Goal: Task Accomplishment & Management: Manage account settings

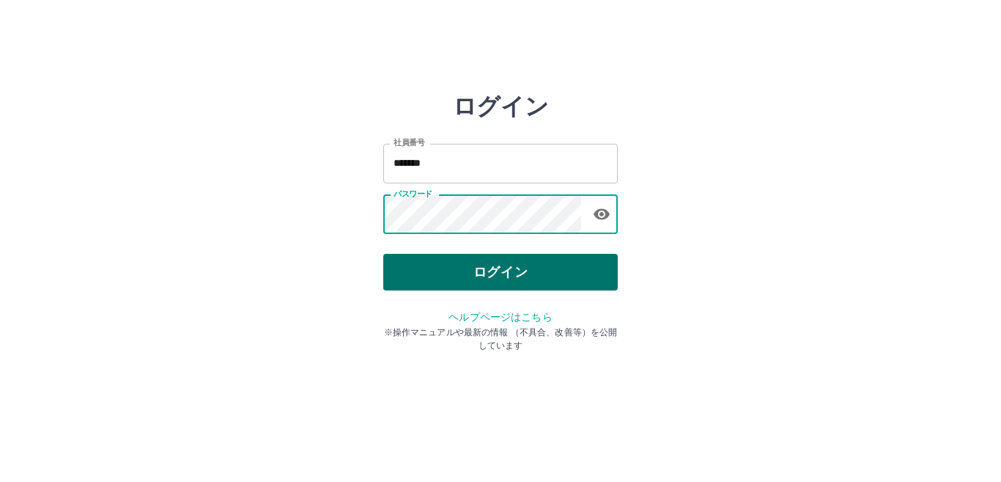
click at [454, 278] on button "ログイン" at bounding box center [500, 272] width 235 height 37
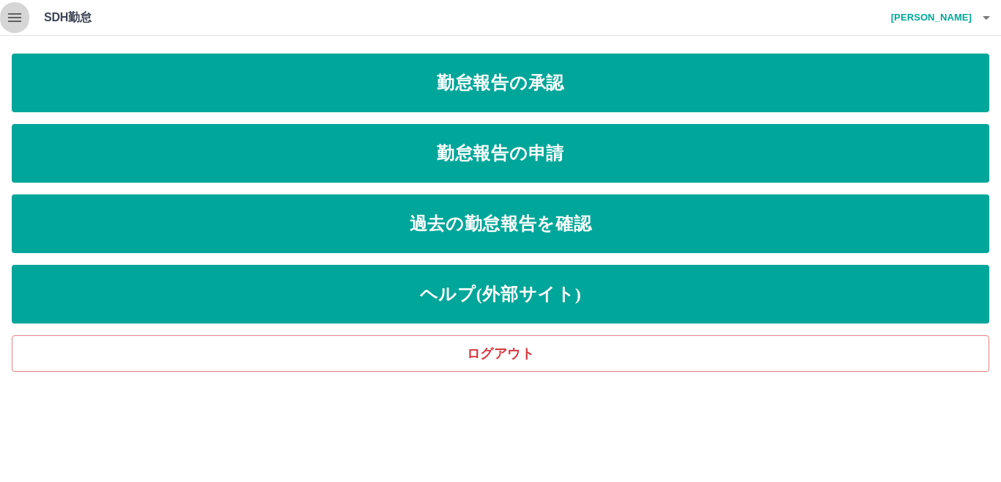
click at [14, 15] on icon "button" at bounding box center [14, 17] width 13 height 9
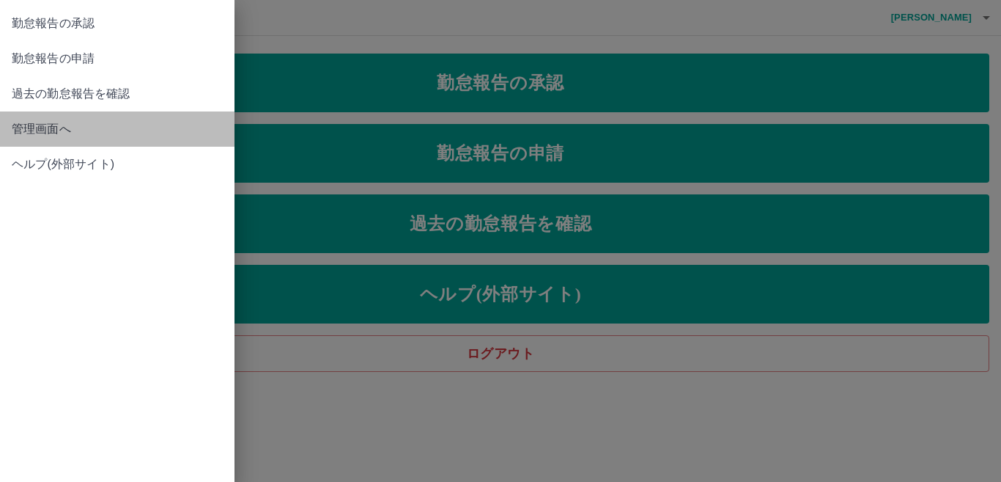
click at [34, 126] on span "管理画面へ" at bounding box center [117, 129] width 211 height 18
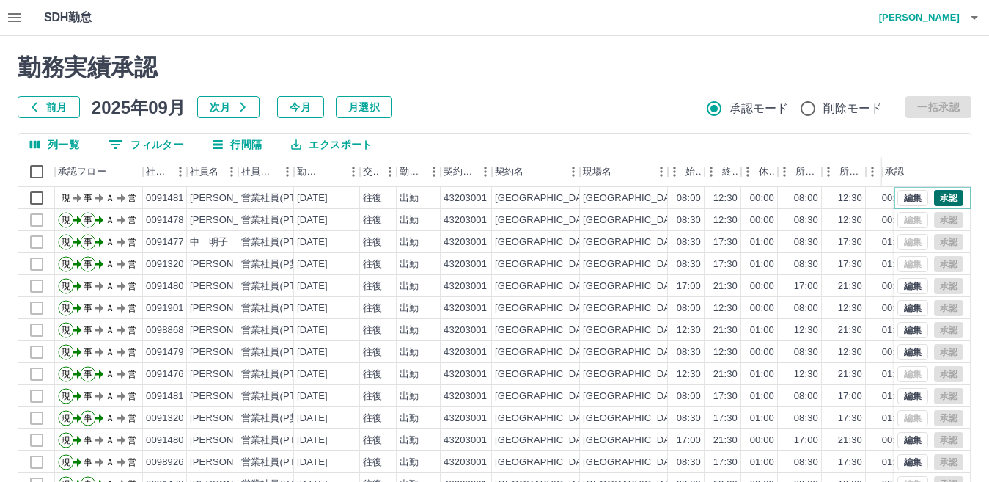
click at [934, 196] on button "承認" at bounding box center [948, 198] width 29 height 16
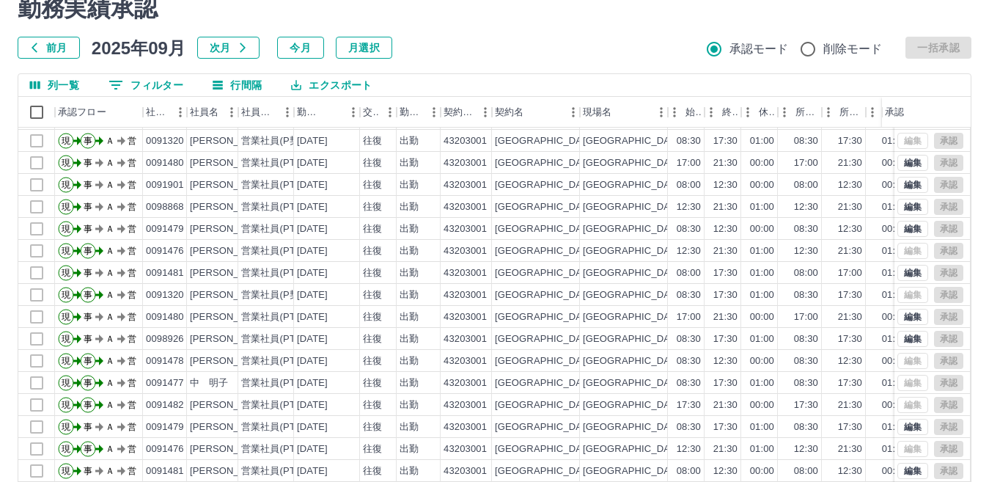
scroll to position [138, 0]
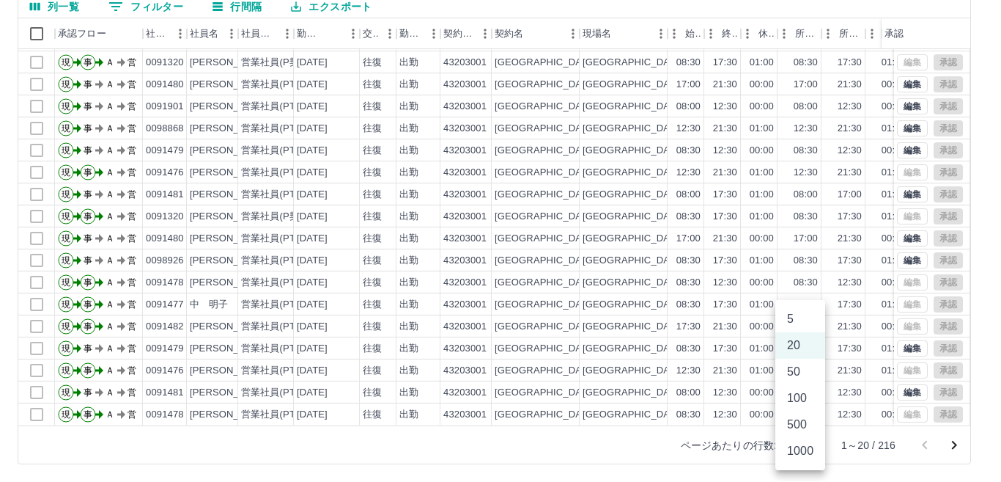
click at [803, 445] on body "SDH勤怠 [PERSON_NAME] 勤務実績承認 前月 [DATE] 次月 今月 月選択 承認モード 削除モード 一括承認 列一覧 0 フィルター 行間隔…" at bounding box center [500, 171] width 1001 height 619
click at [803, 429] on li "500" at bounding box center [800, 424] width 50 height 26
type input "***"
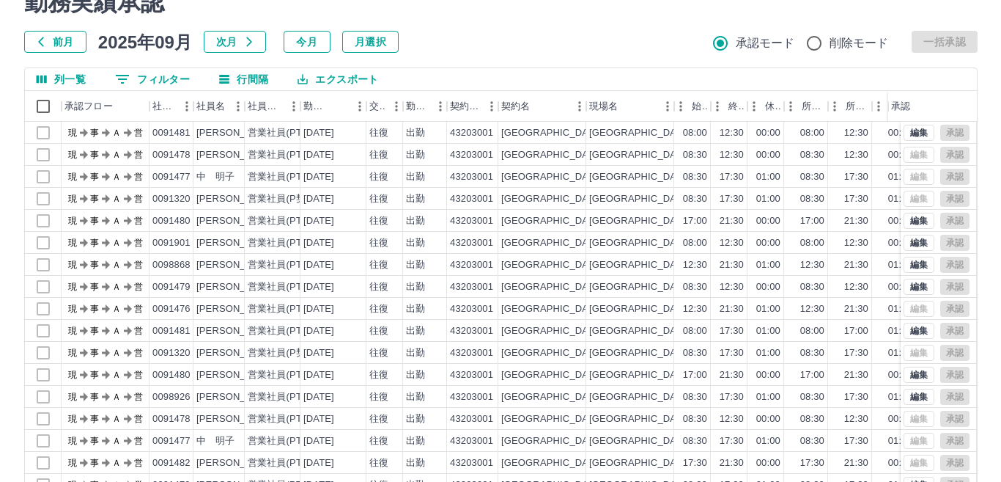
scroll to position [0, 0]
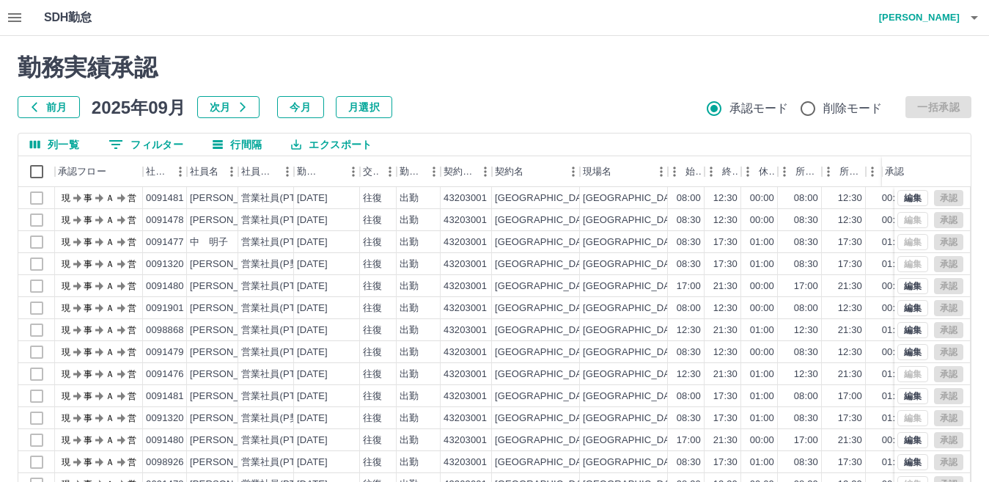
click at [966, 20] on icon "button" at bounding box center [974, 18] width 18 height 18
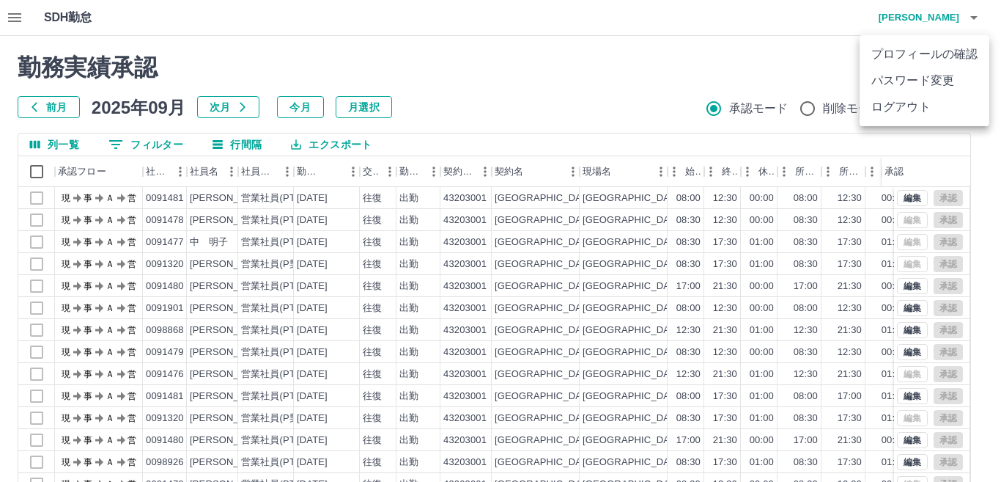
click at [884, 103] on li "ログアウト" at bounding box center [925, 107] width 130 height 26
